Goal: Task Accomplishment & Management: Use online tool/utility

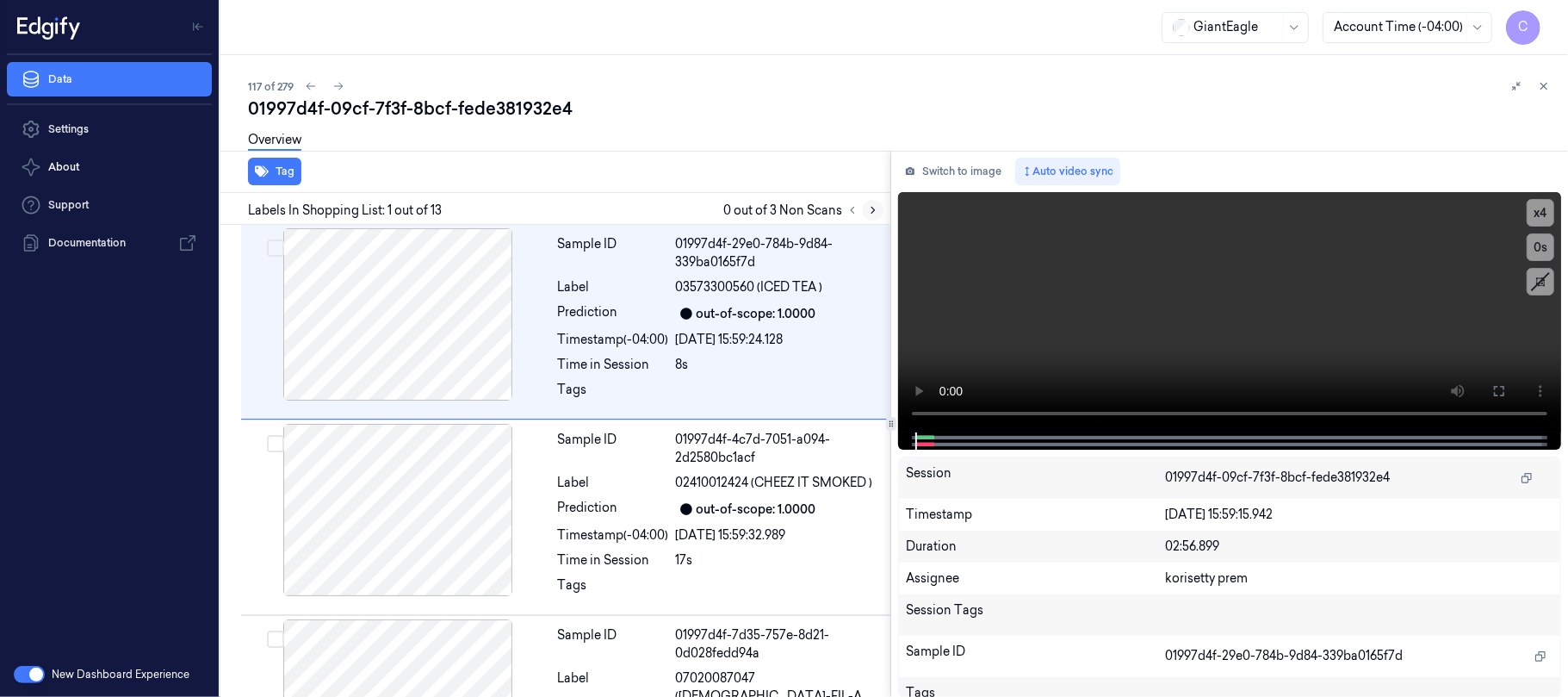
click at [874, 214] on icon at bounding box center [873, 210] width 12 height 12
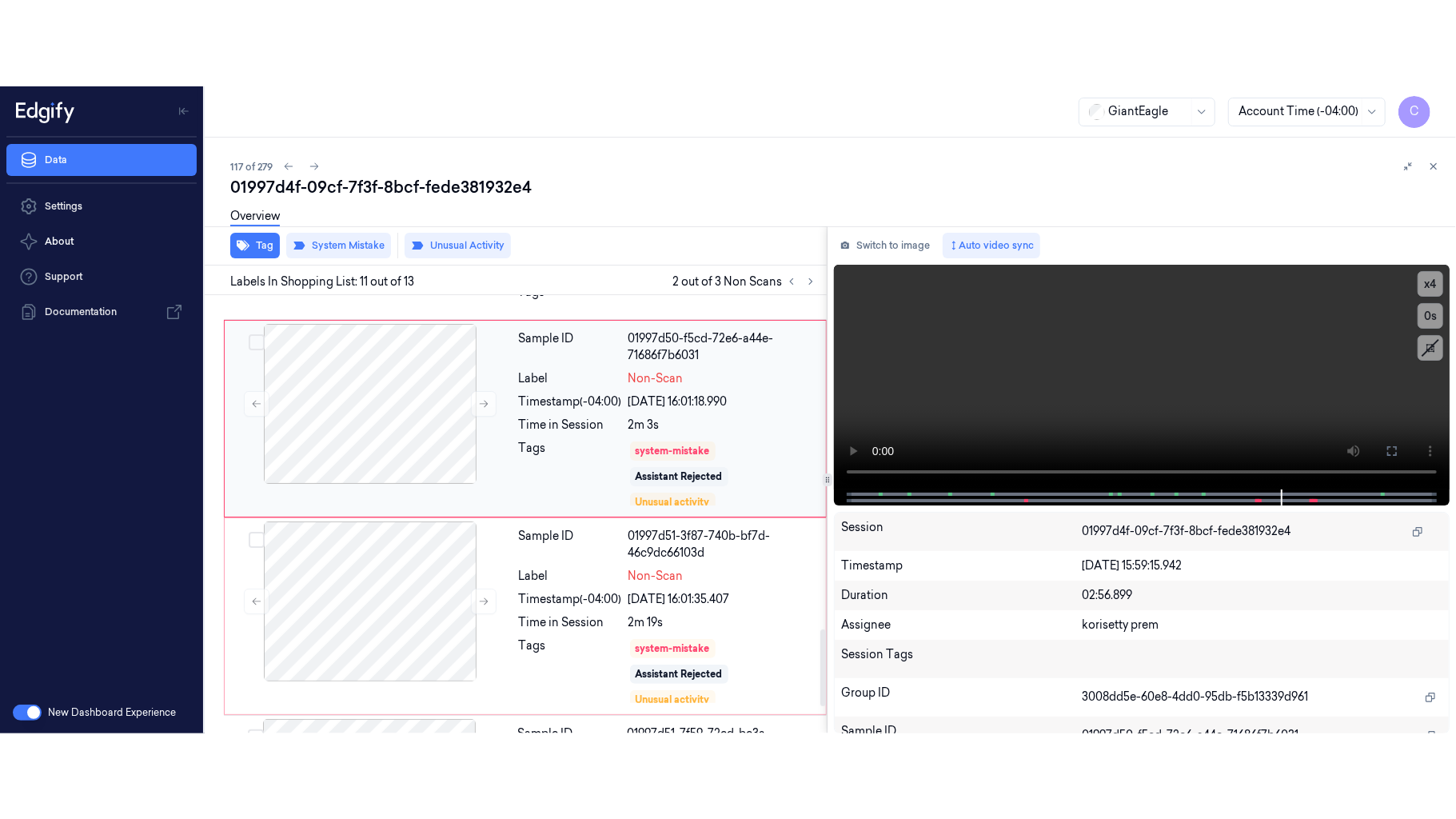
scroll to position [2014, 0]
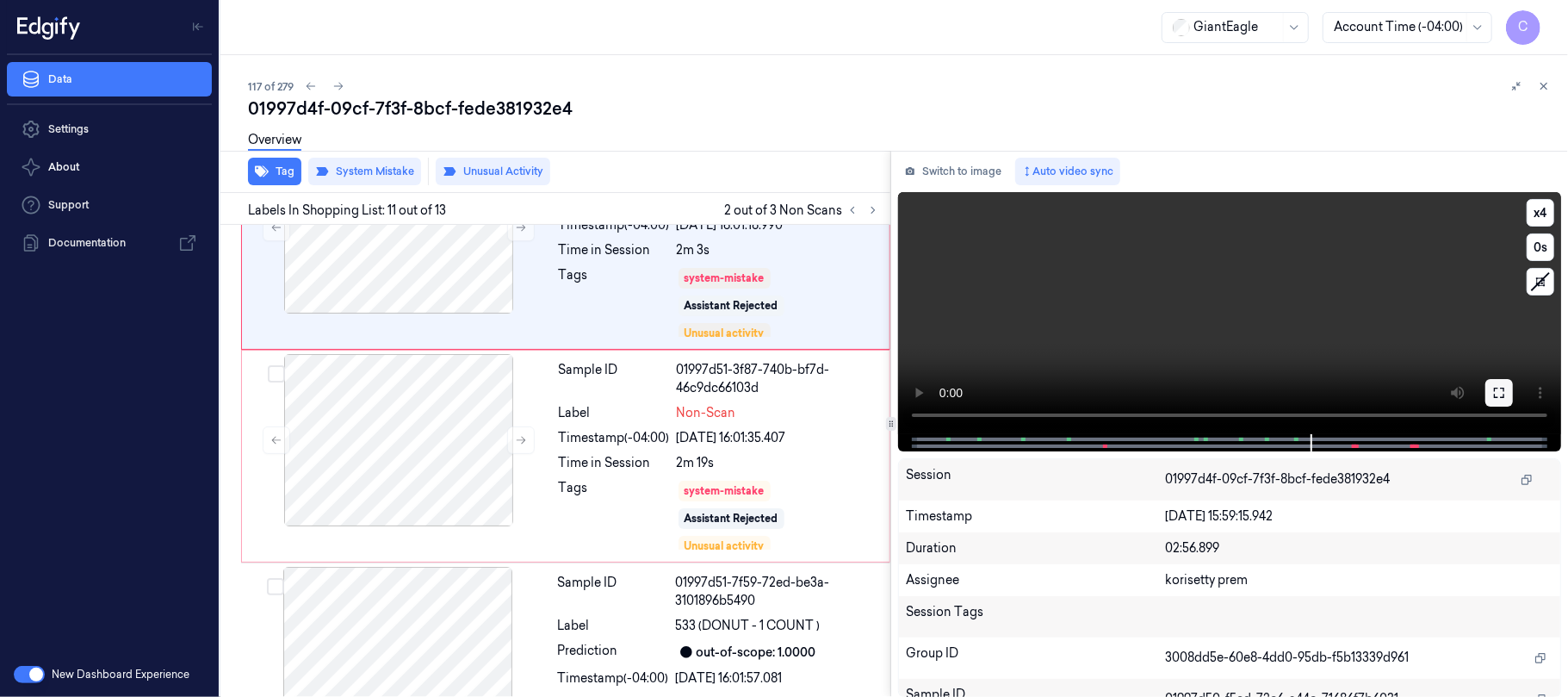
click at [1497, 390] on icon at bounding box center [1499, 392] width 14 height 14
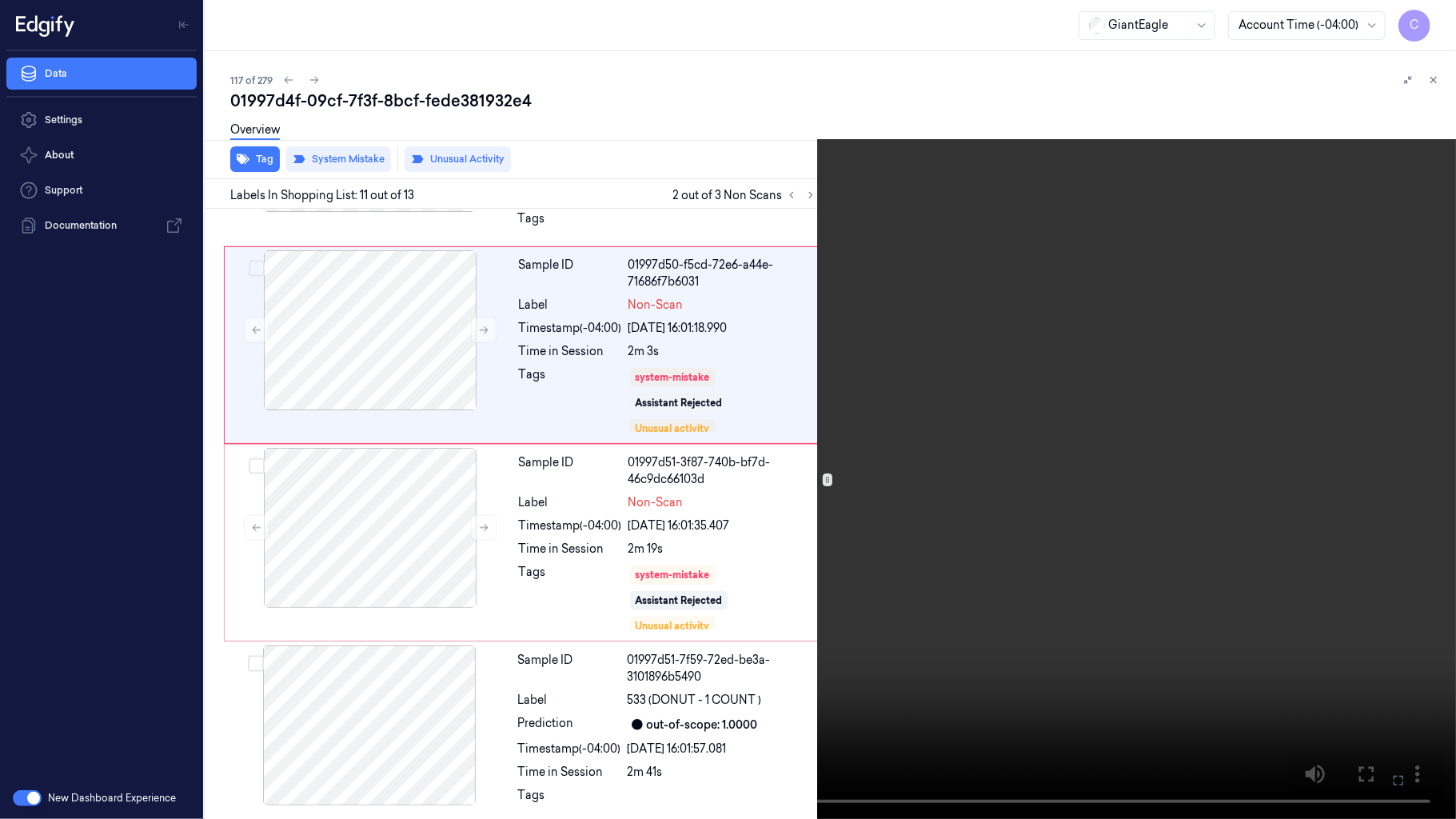
click at [928, 474] on video at bounding box center [728, 409] width 1456 height 819
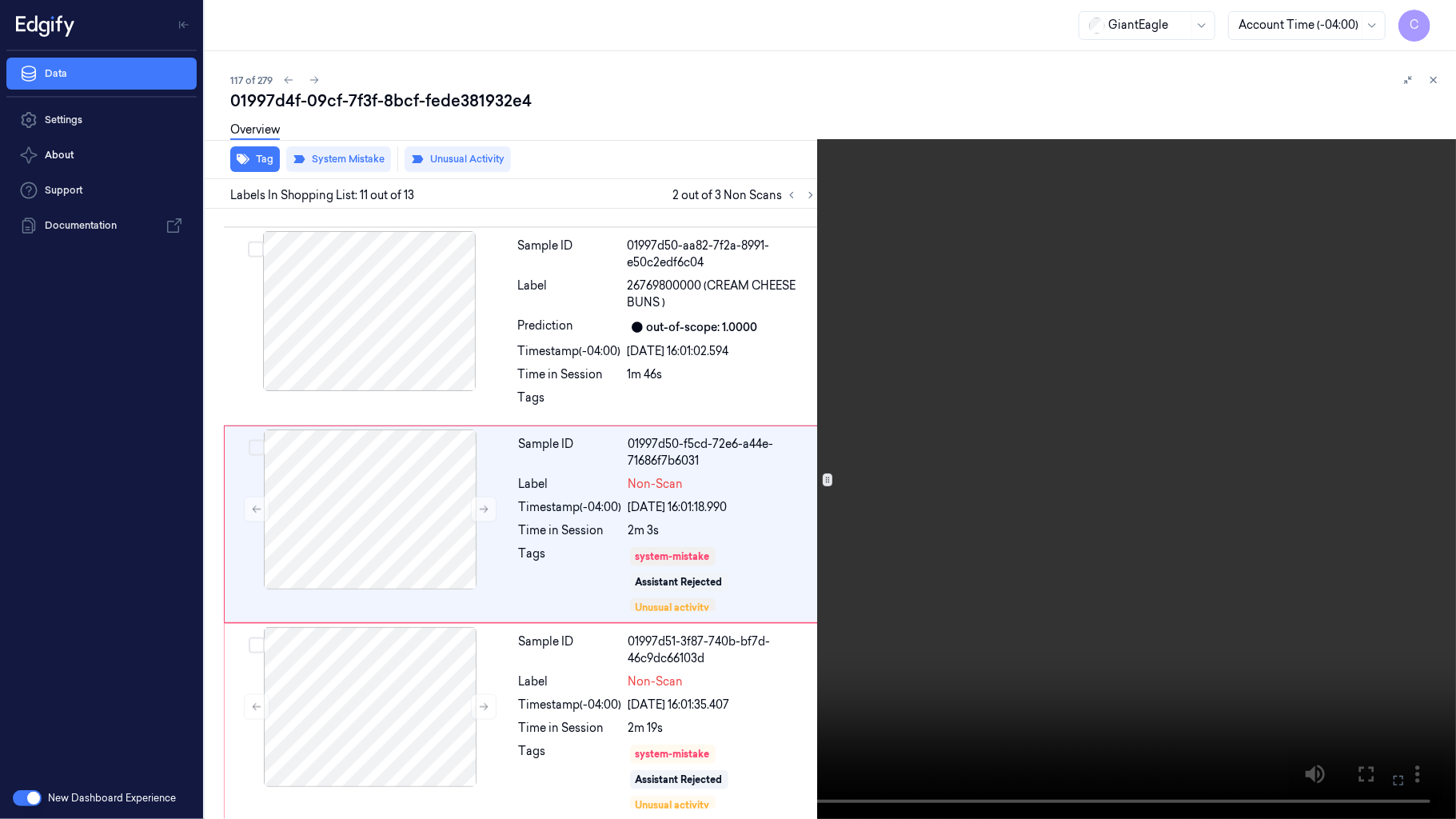
scroll to position [1713, 0]
drag, startPoint x: 1431, startPoint y: 27, endPoint x: 1423, endPoint y: 39, distance: 14.4
click at [1432, 27] on button "x 4" at bounding box center [1437, 19] width 26 height 26
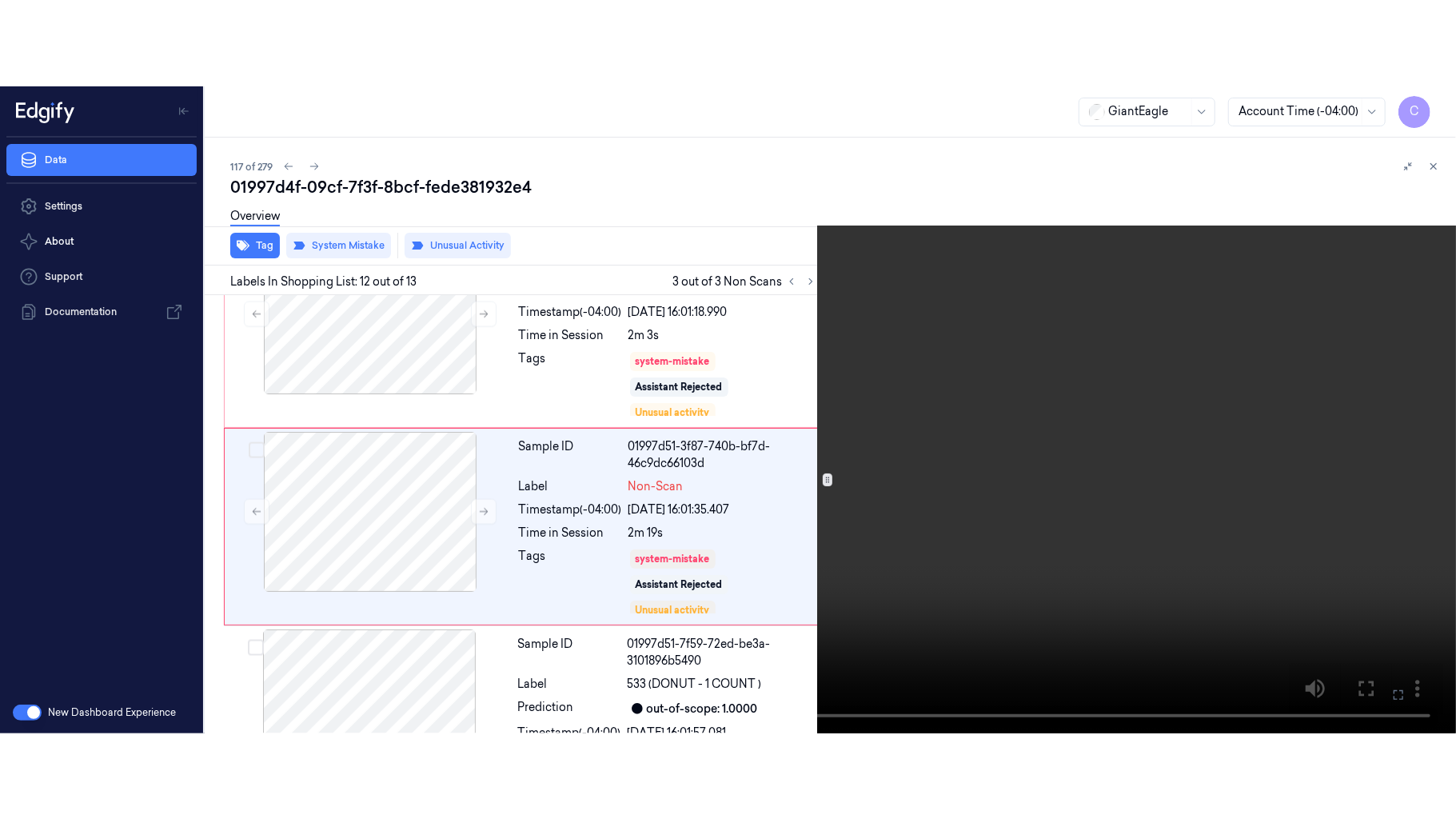
scroll to position [1997, 0]
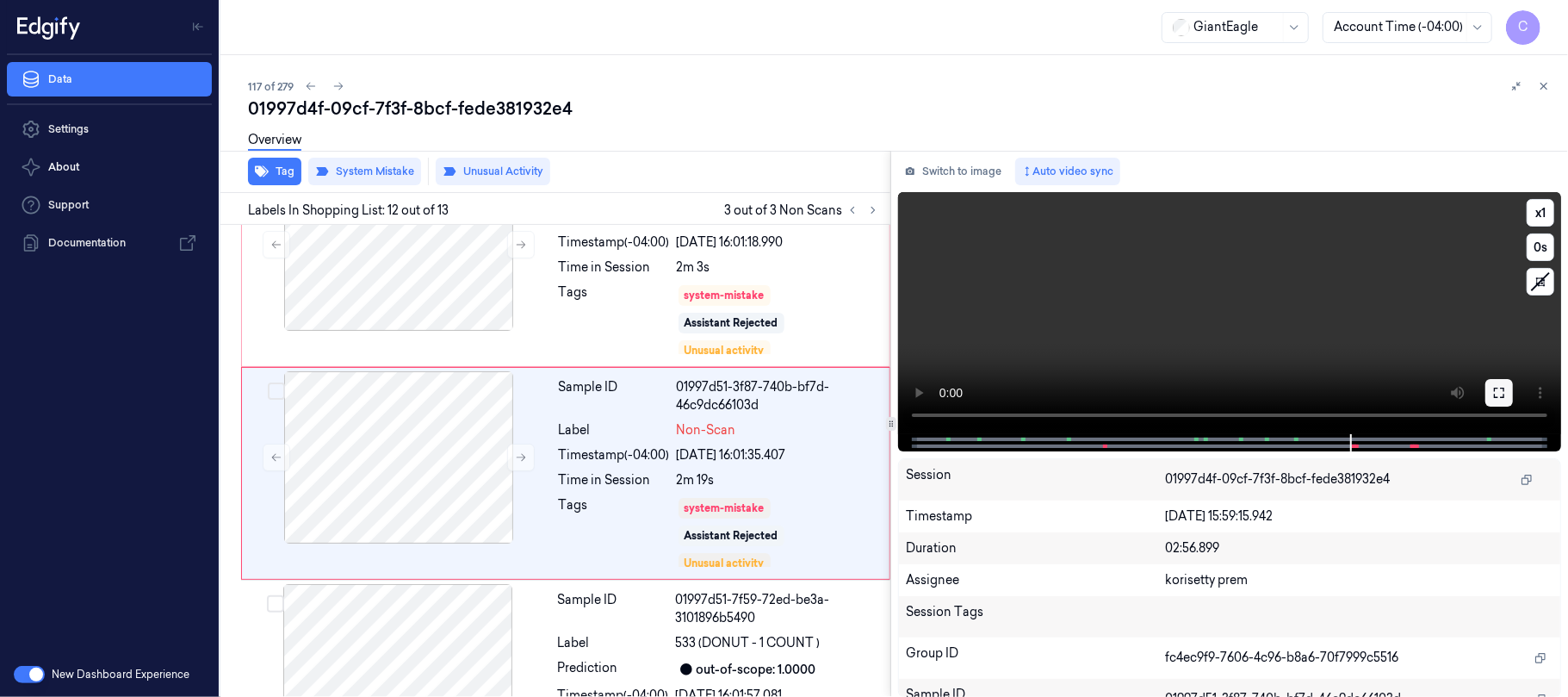
click at [1497, 388] on icon at bounding box center [1499, 392] width 14 height 14
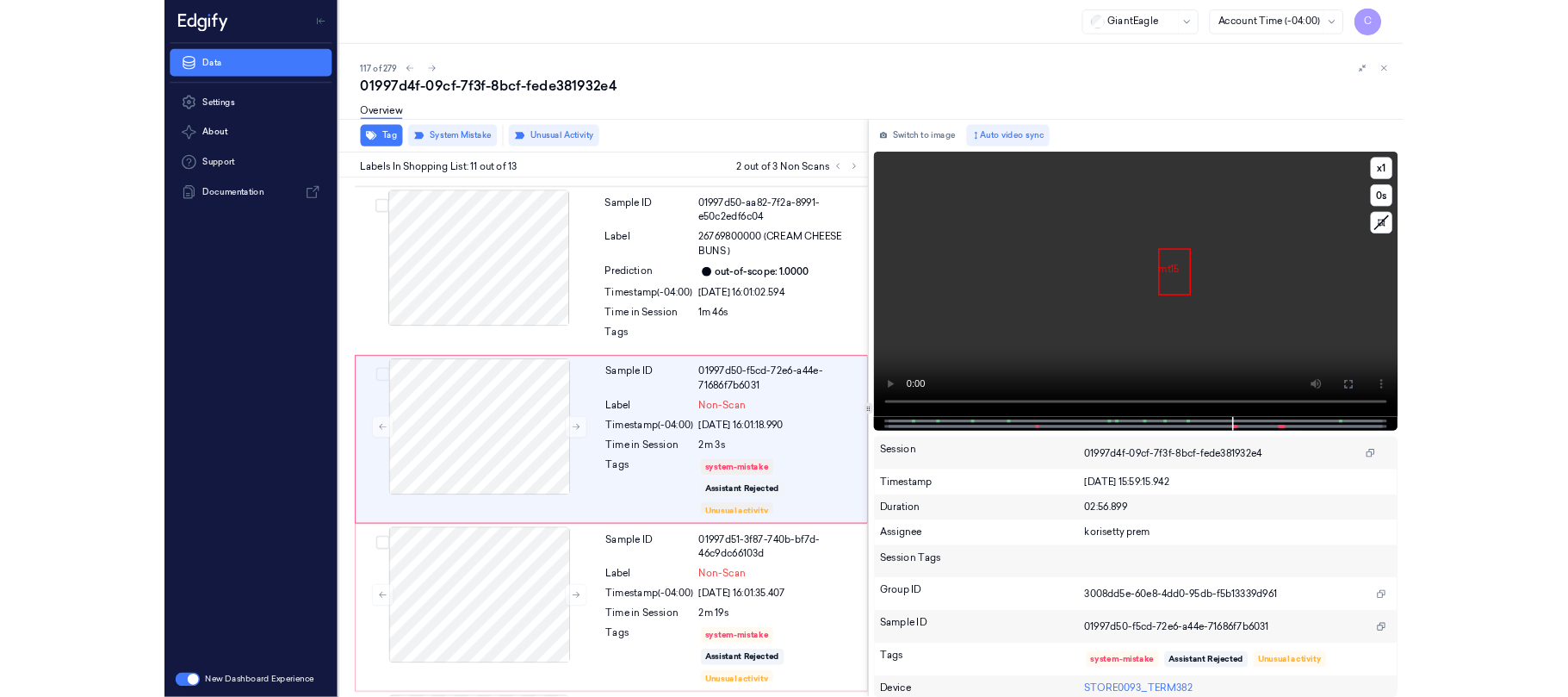
scroll to position [1845, 0]
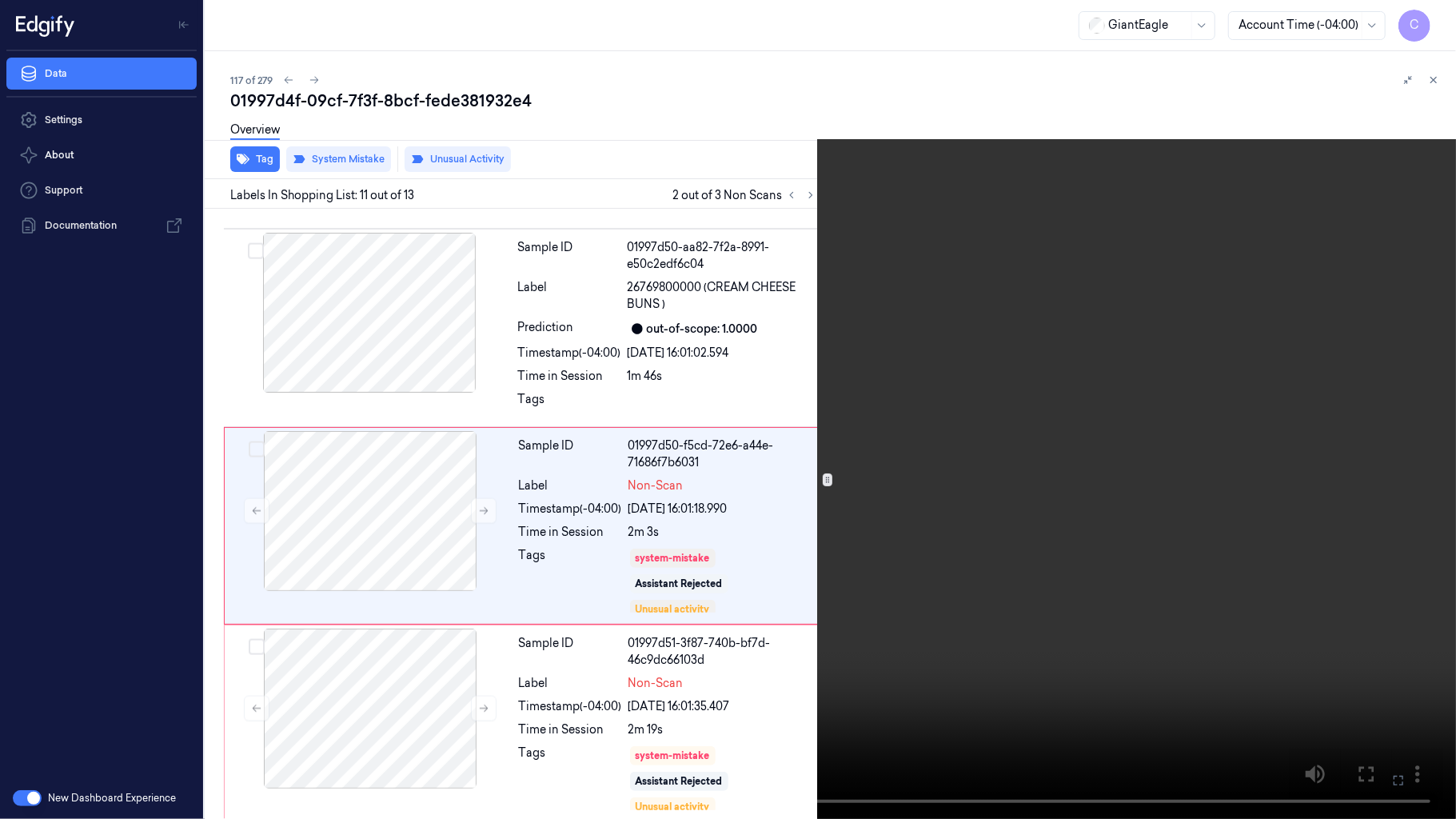
click at [819, 314] on video at bounding box center [728, 409] width 1456 height 819
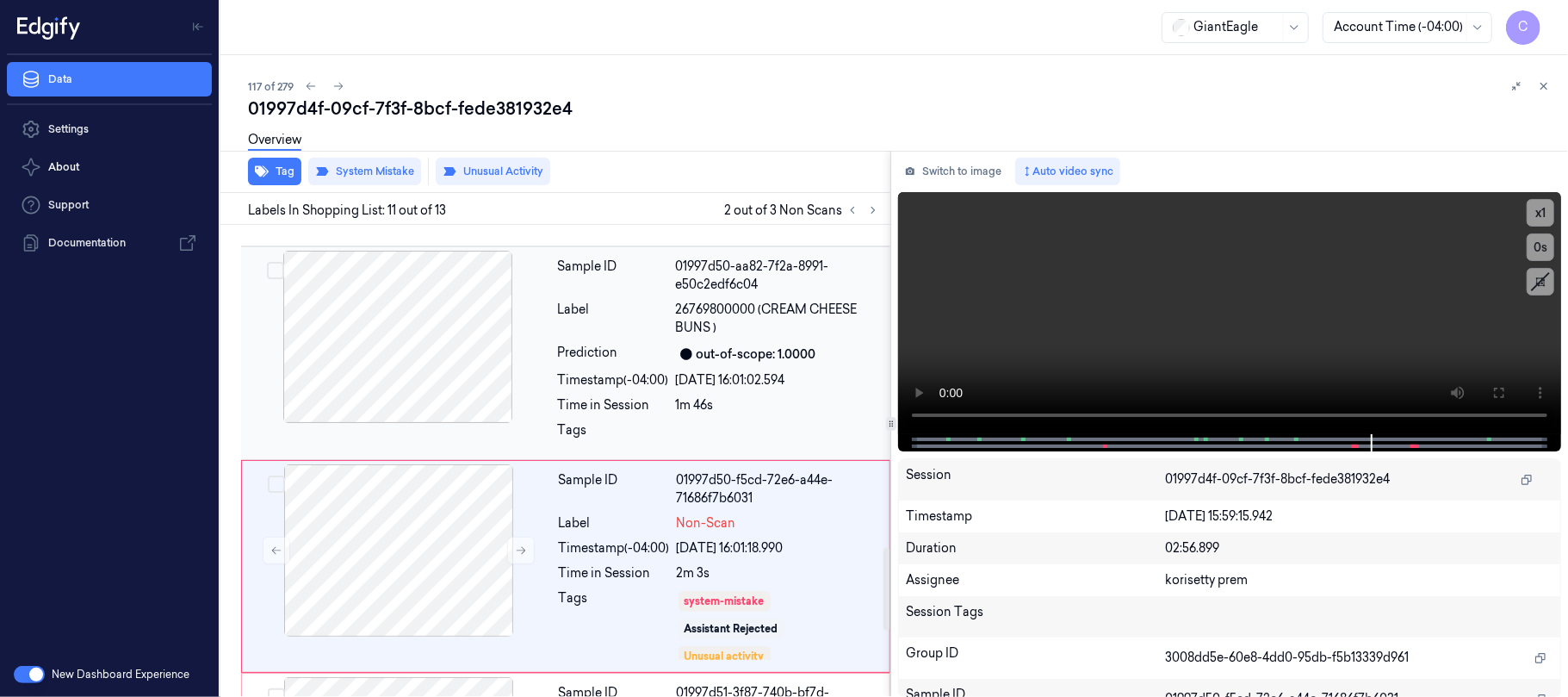
click at [388, 342] on div at bounding box center [398, 336] width 307 height 173
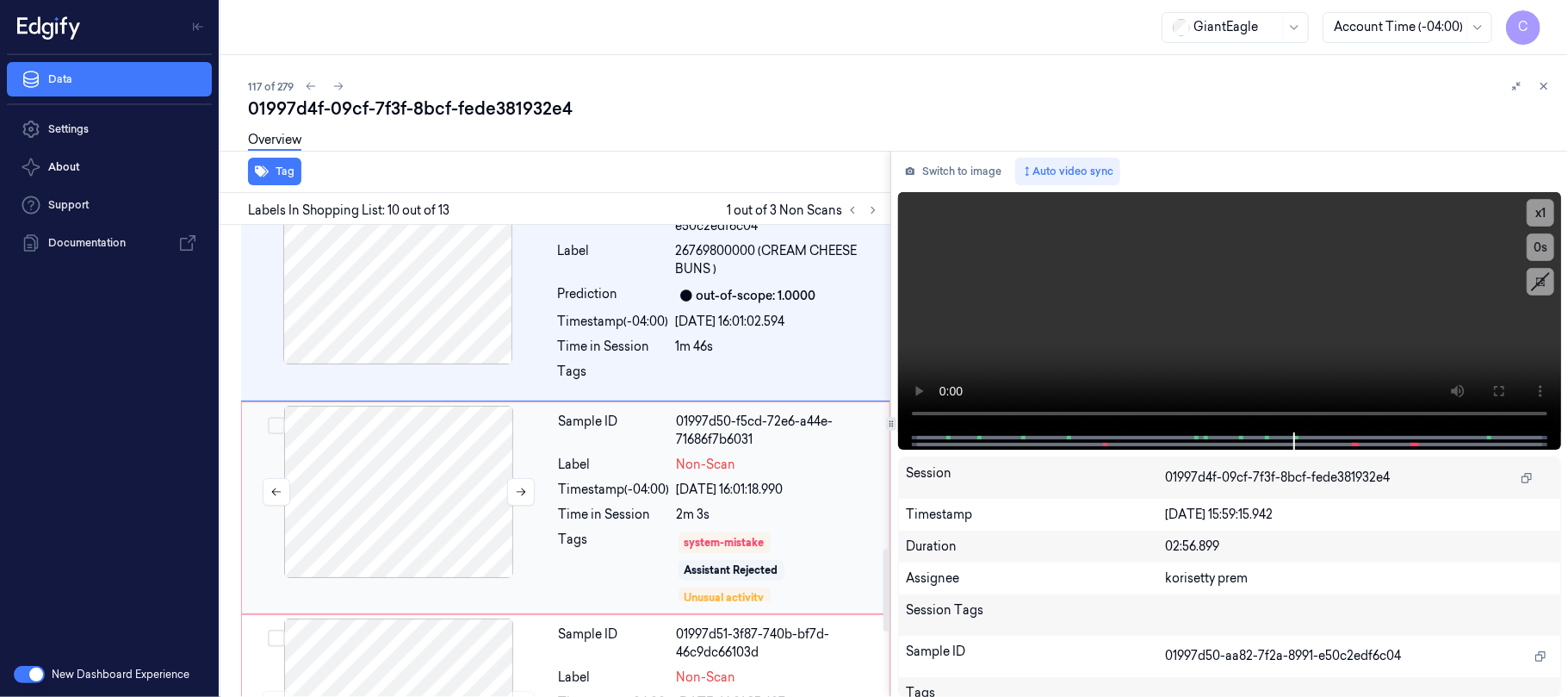
scroll to position [1953, 0]
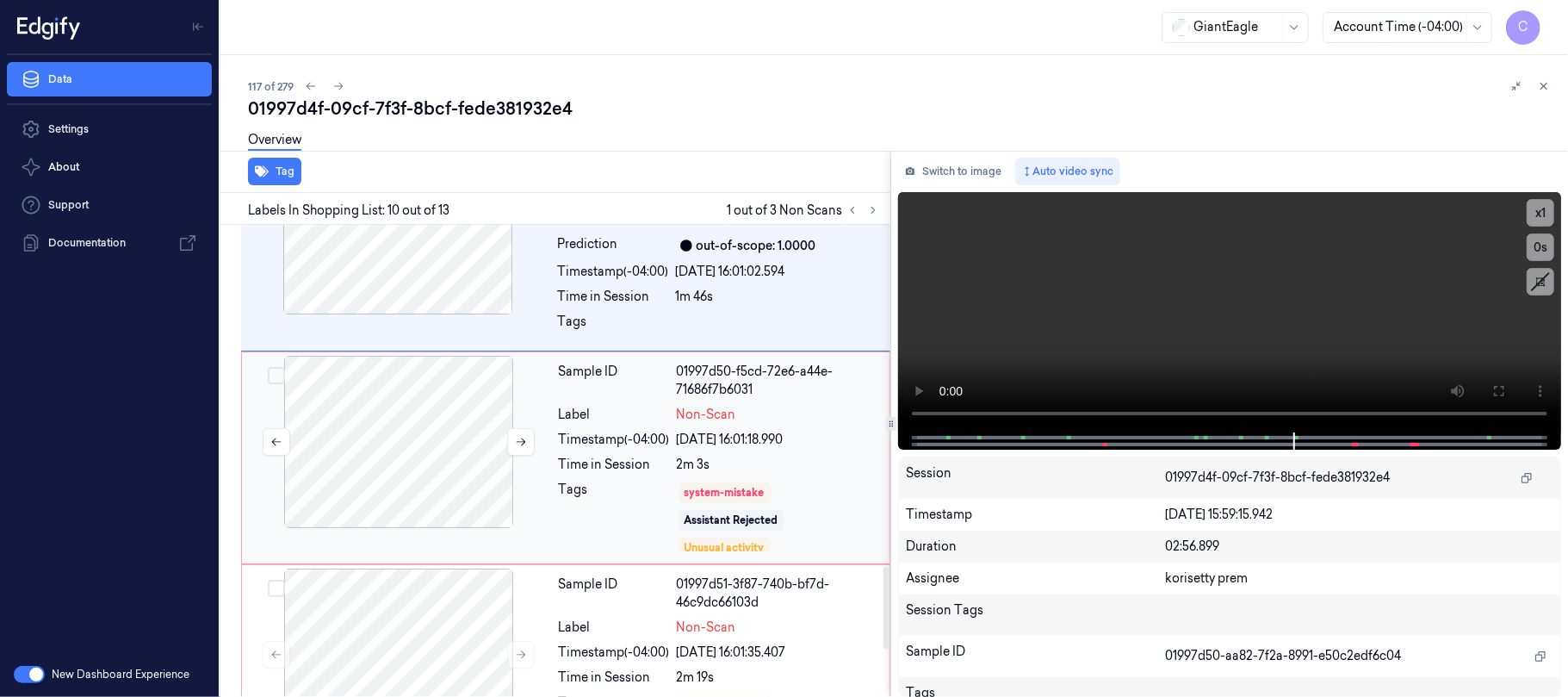
click at [450, 452] on div at bounding box center [399, 441] width 307 height 173
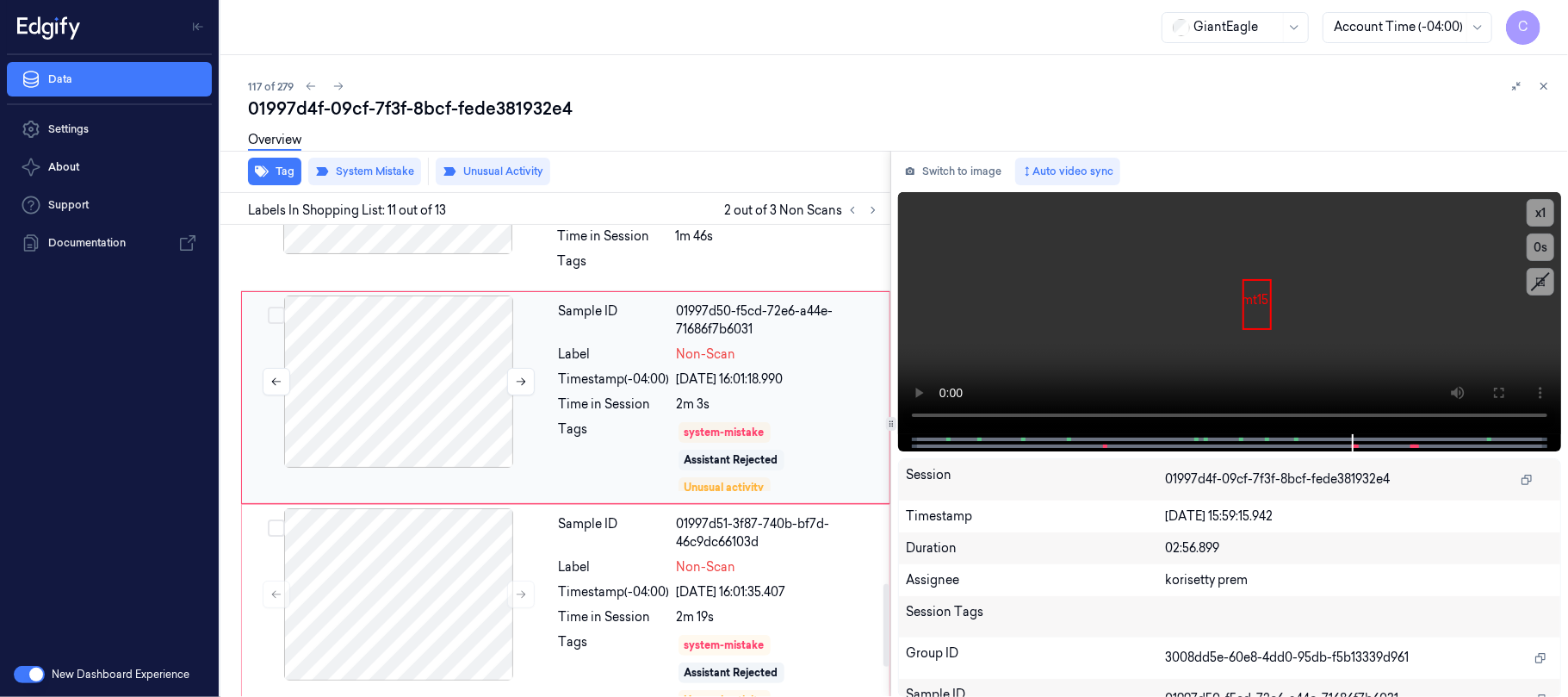
scroll to position [2053, 0]
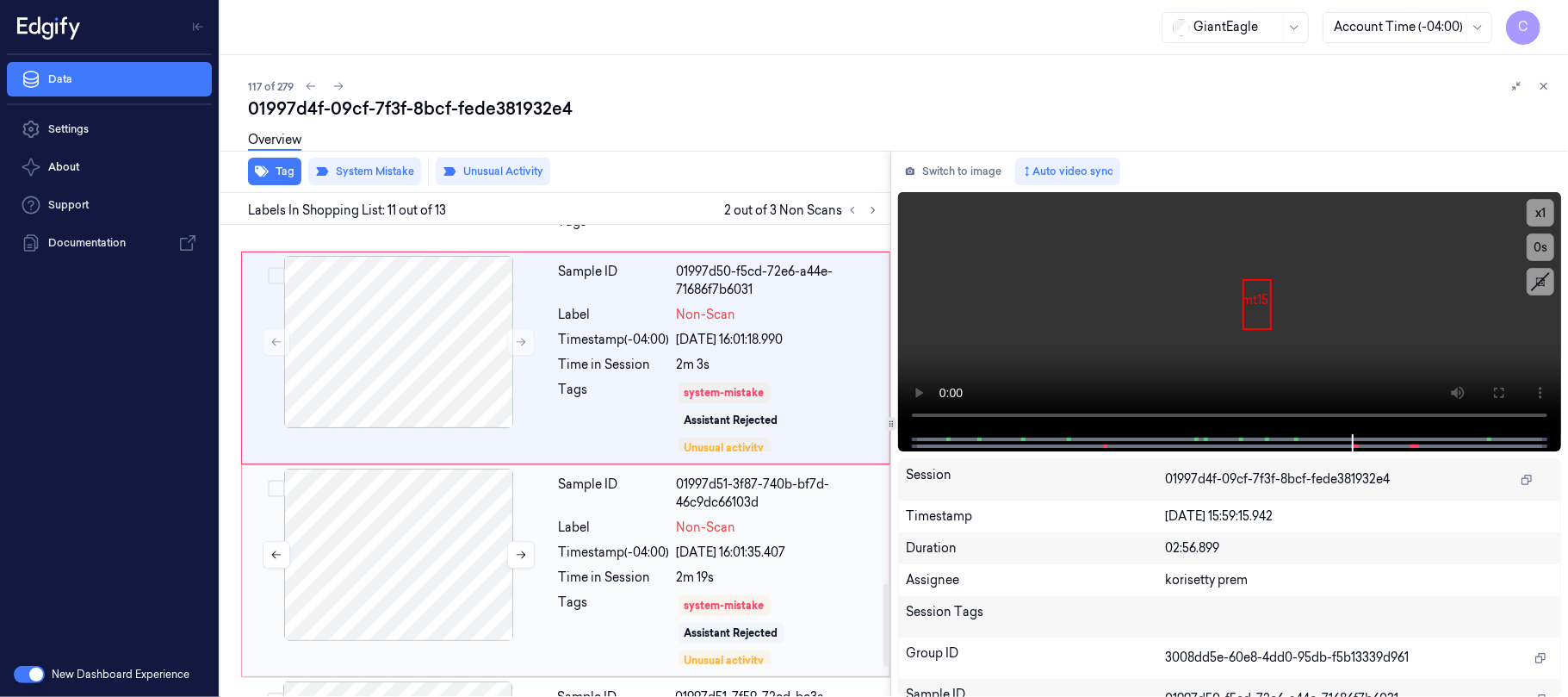
click at [428, 531] on div at bounding box center [399, 554] width 307 height 173
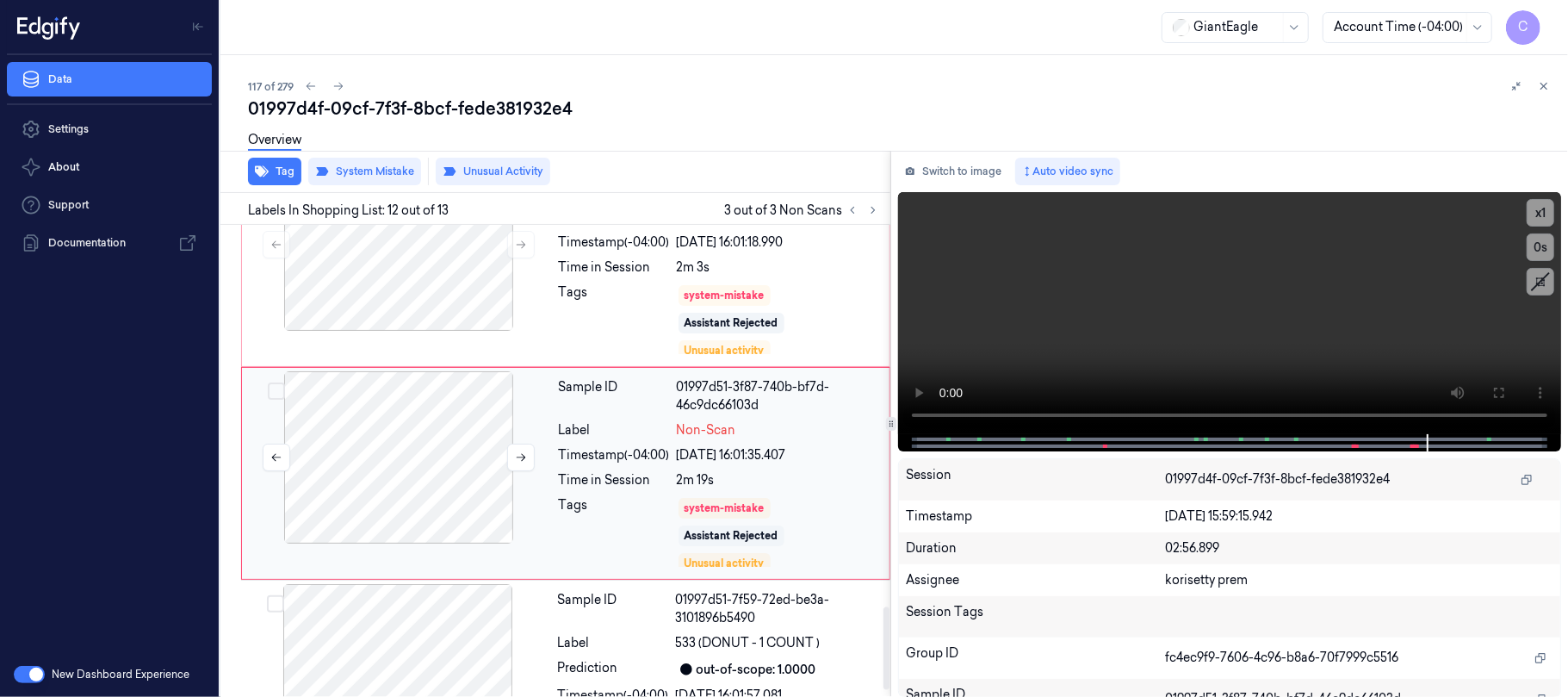
scroll to position [2222, 0]
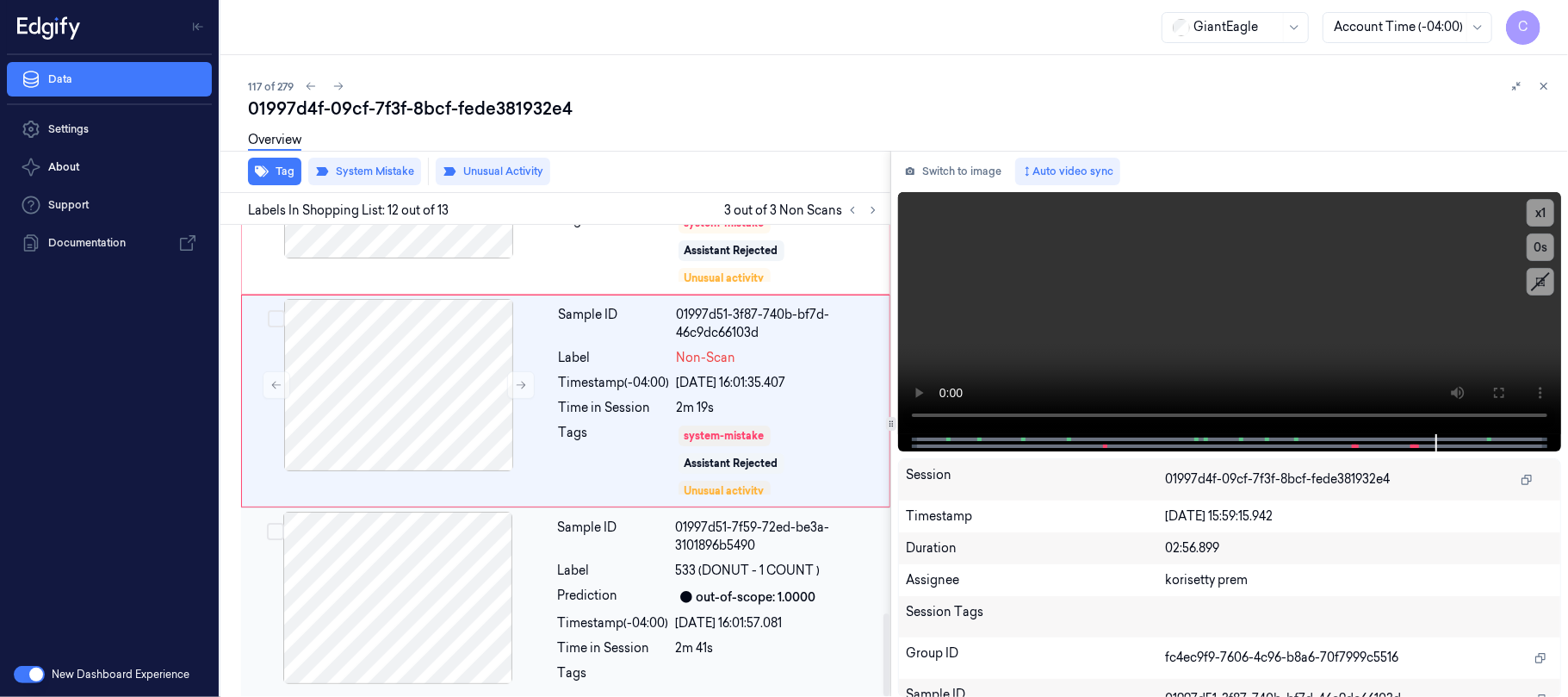
click at [404, 573] on div at bounding box center [398, 597] width 307 height 173
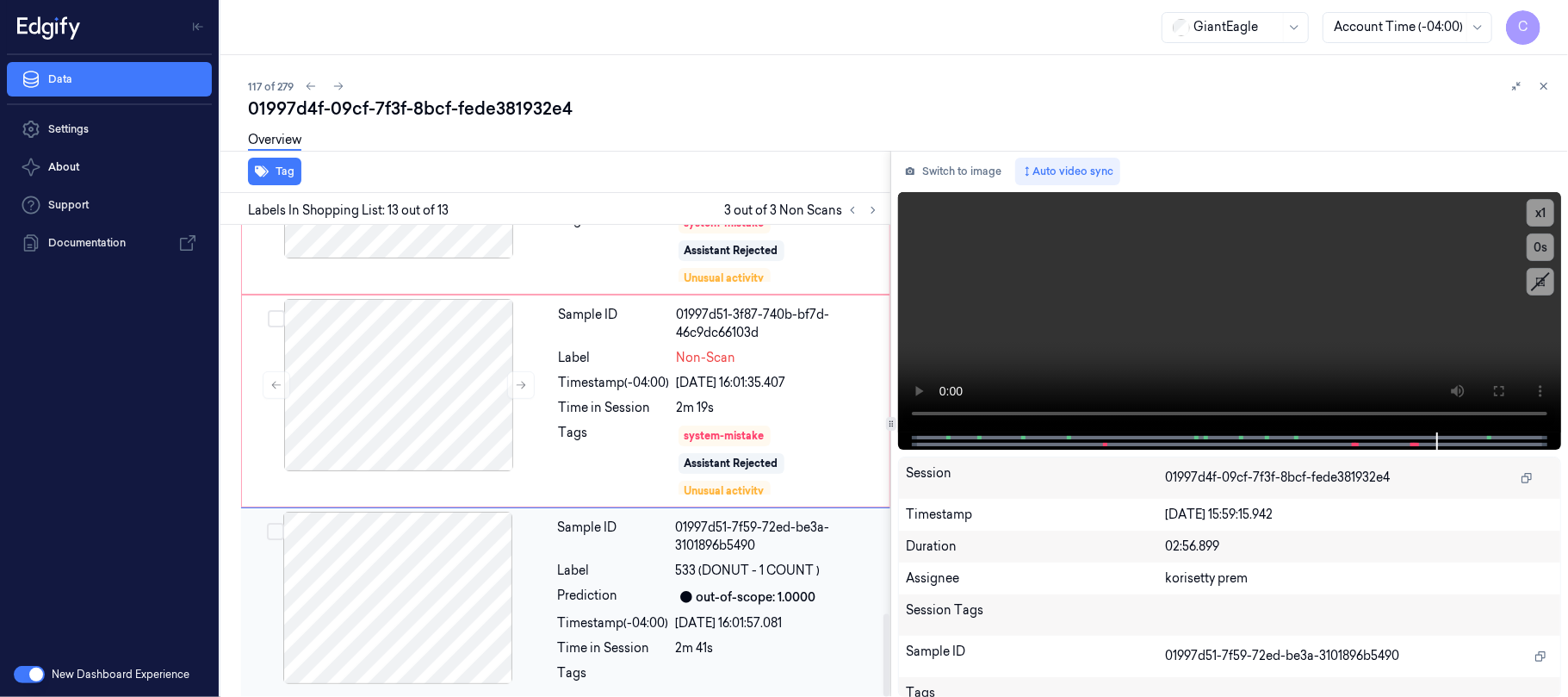
scroll to position [2223, 0]
